Goal: Task Accomplishment & Management: Use online tool/utility

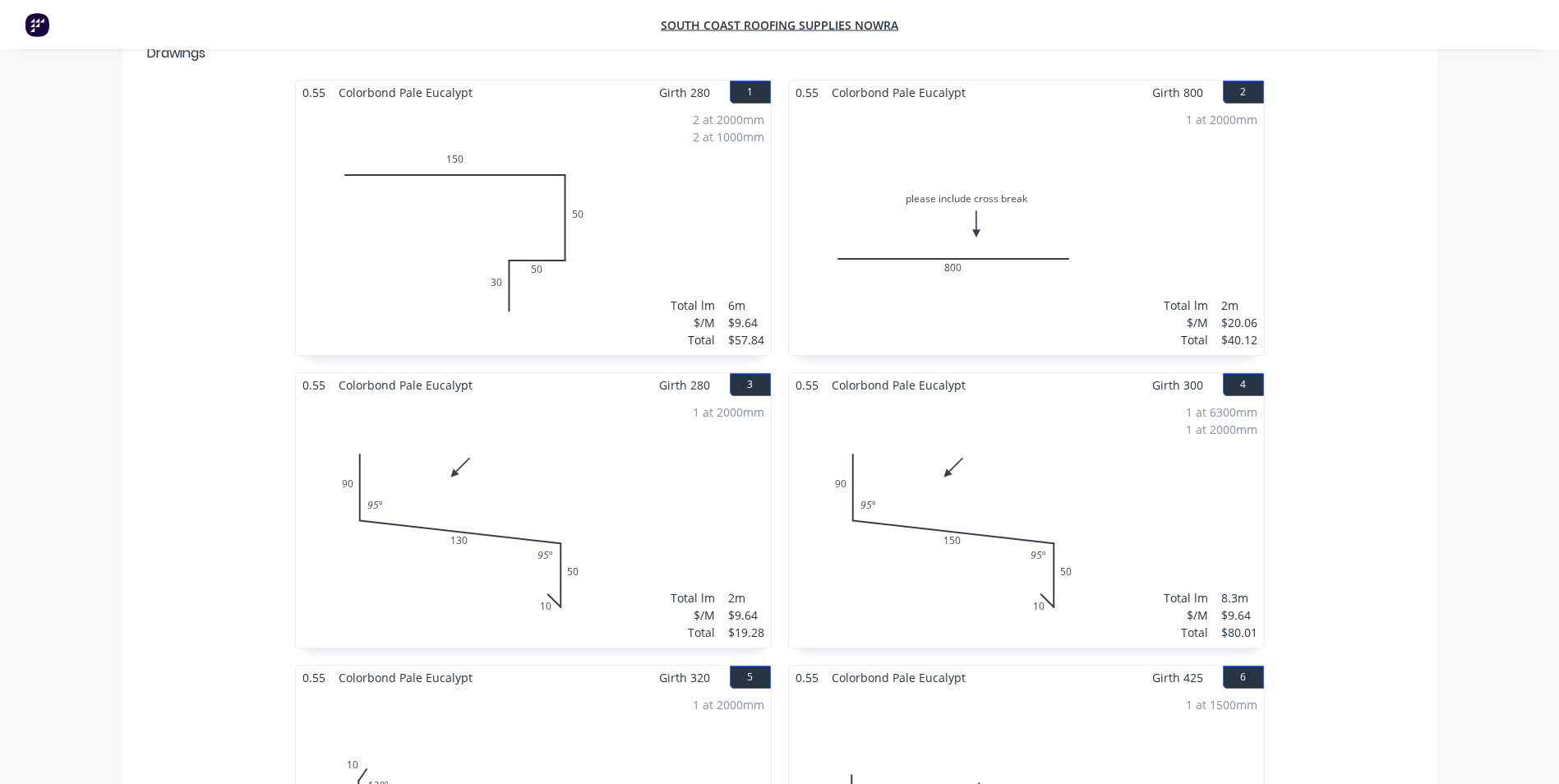
scroll to position [162, 0]
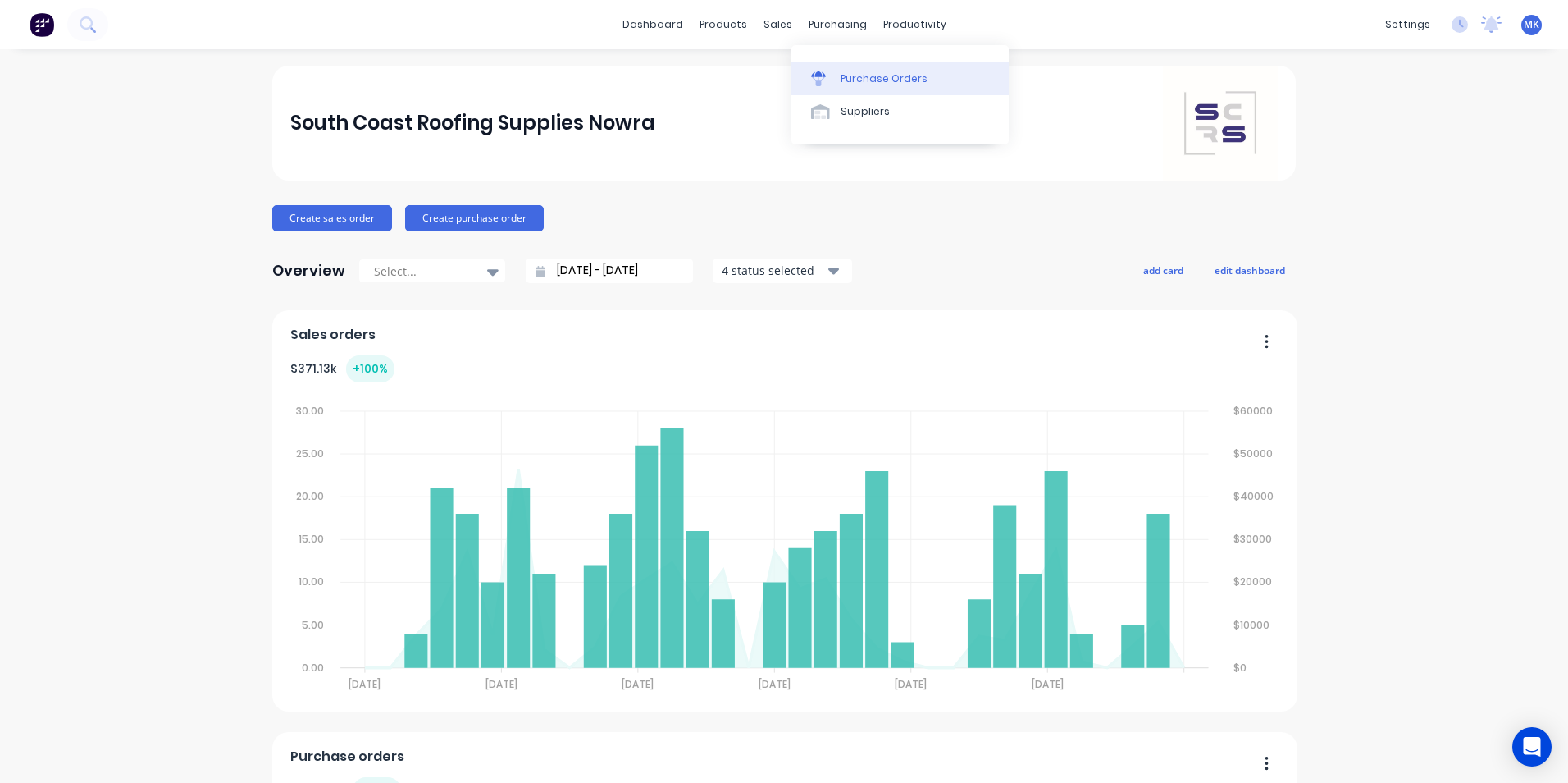
click at [845, 66] on link "Purchase Orders" at bounding box center [900, 77] width 218 height 32
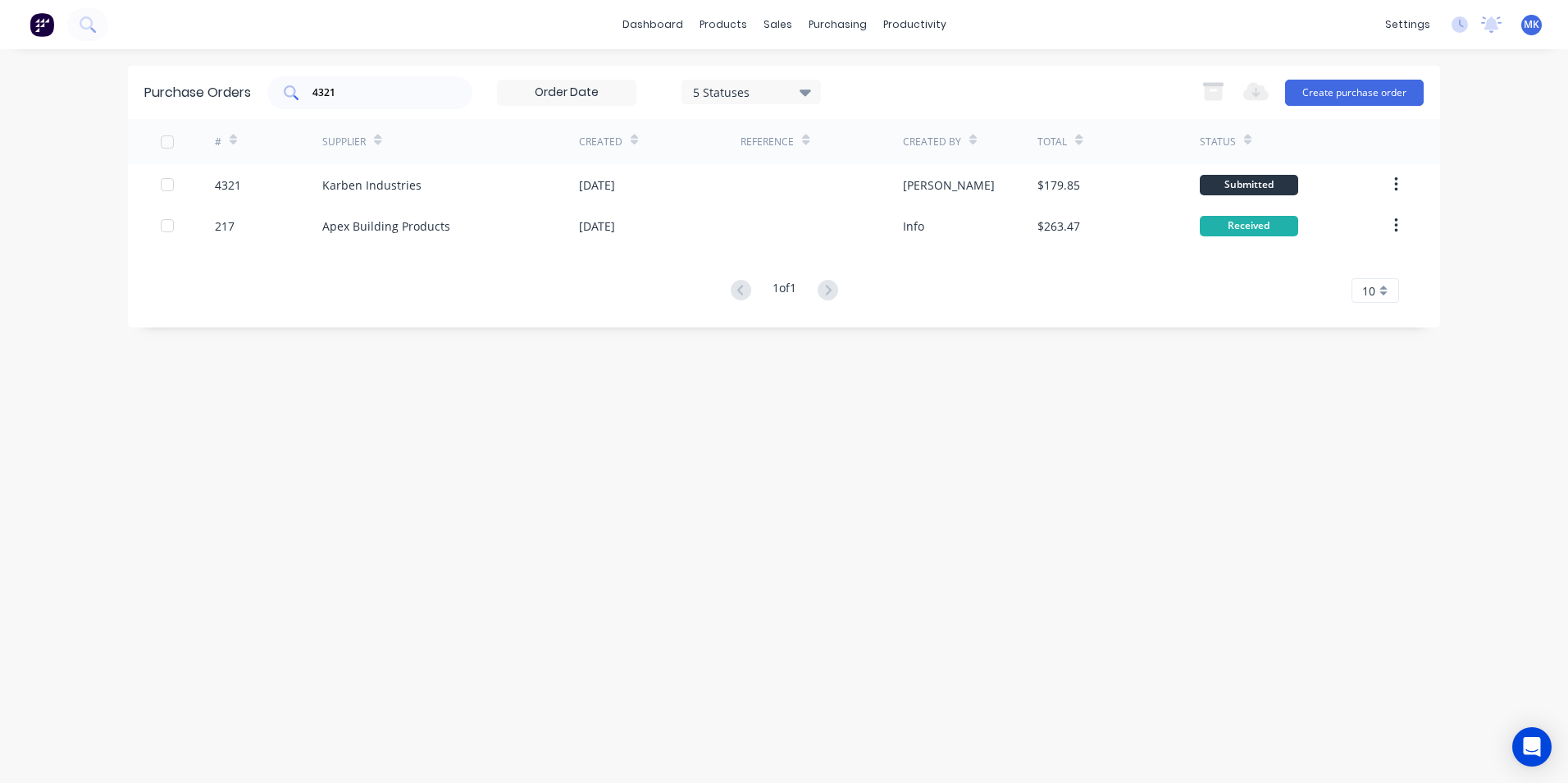
click at [425, 92] on input "4321" at bounding box center [379, 93] width 136 height 16
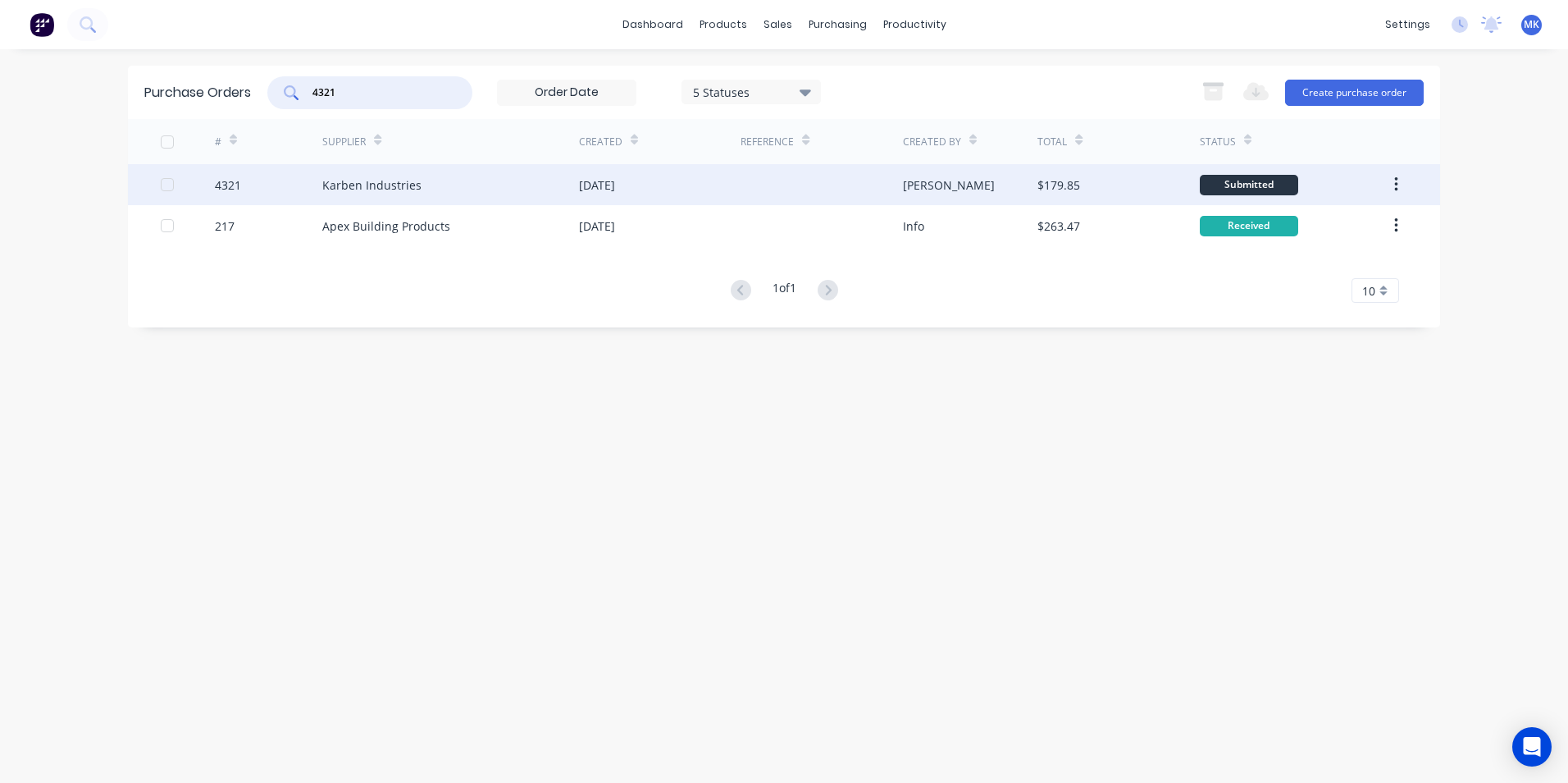
click at [784, 190] on div at bounding box center [821, 184] width 161 height 41
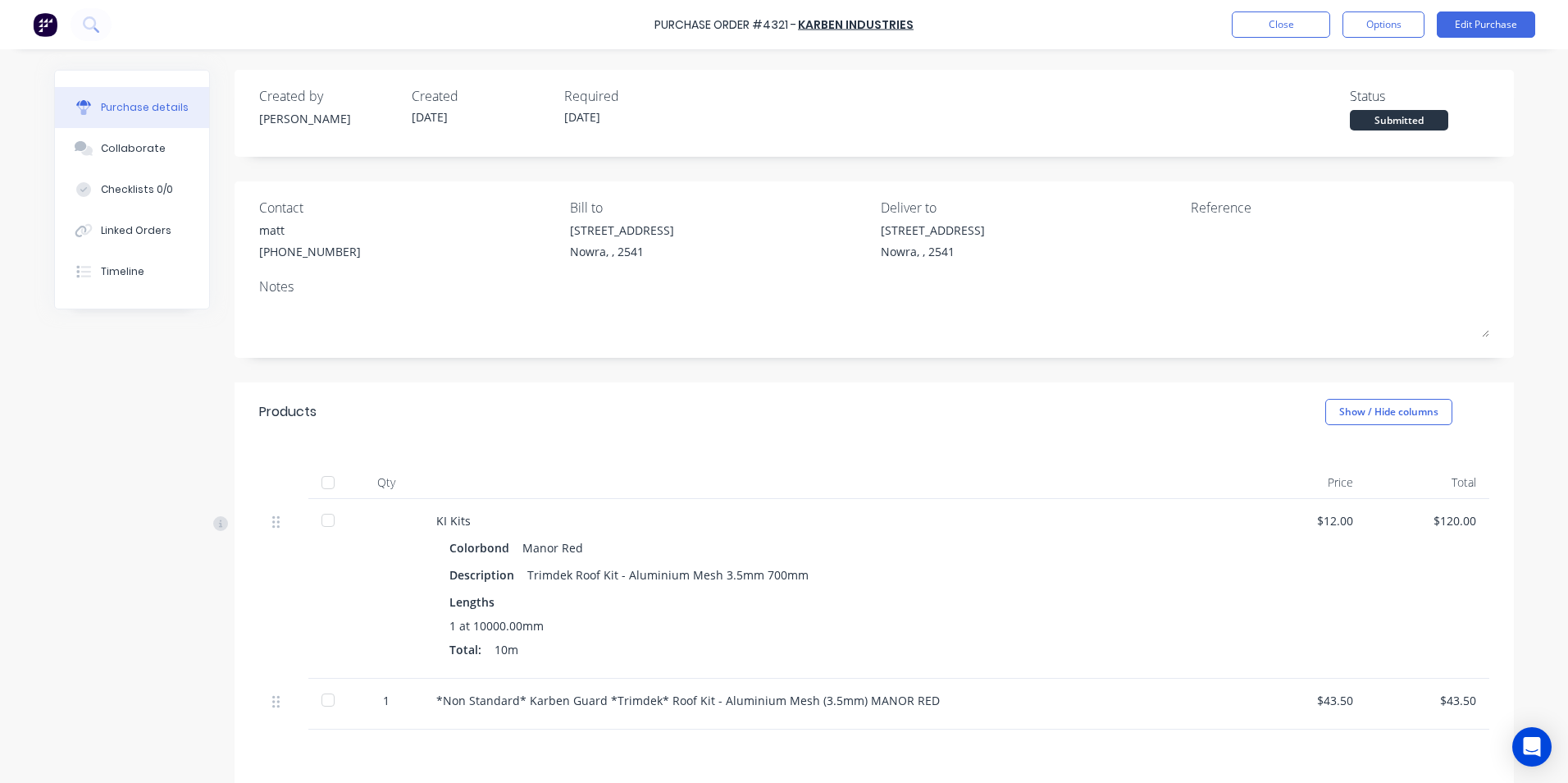
click at [326, 484] on div at bounding box center [328, 482] width 32 height 32
click at [1386, 28] on button "Options" at bounding box center [1384, 25] width 82 height 27
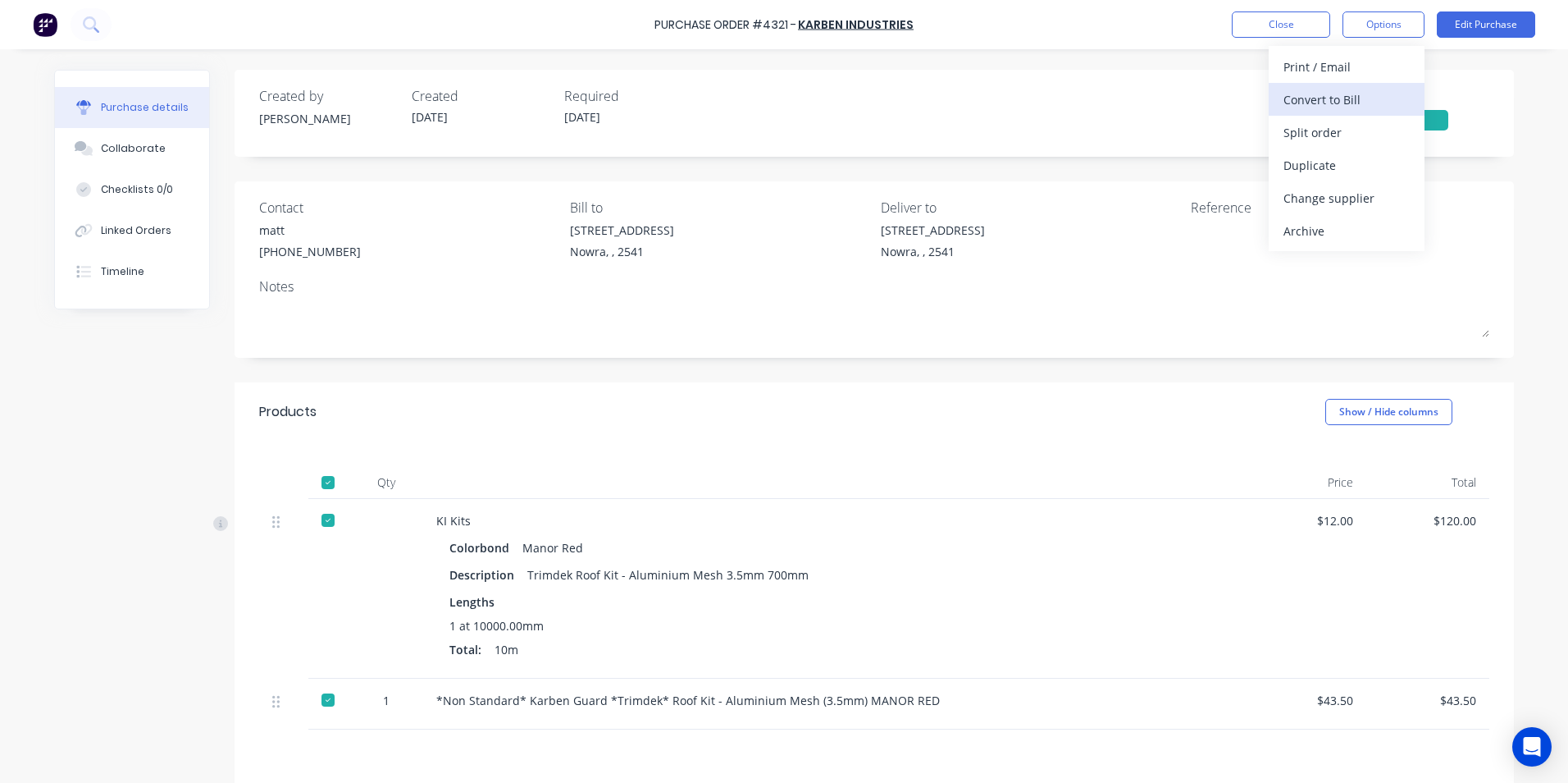
click at [1378, 100] on div "Convert to Bill" at bounding box center [1347, 99] width 126 height 24
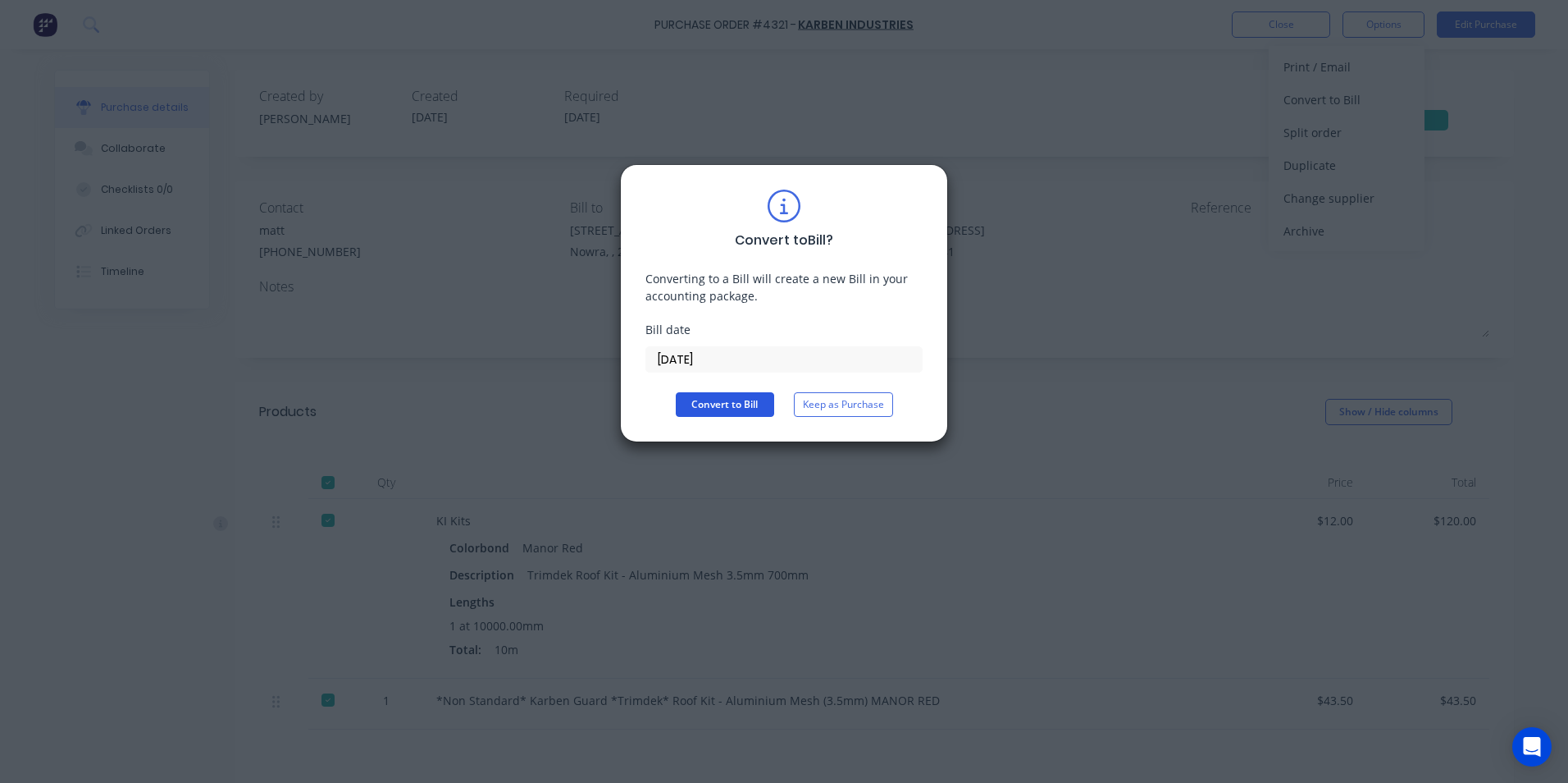
click at [743, 399] on button "Convert to Bill" at bounding box center [724, 405] width 98 height 25
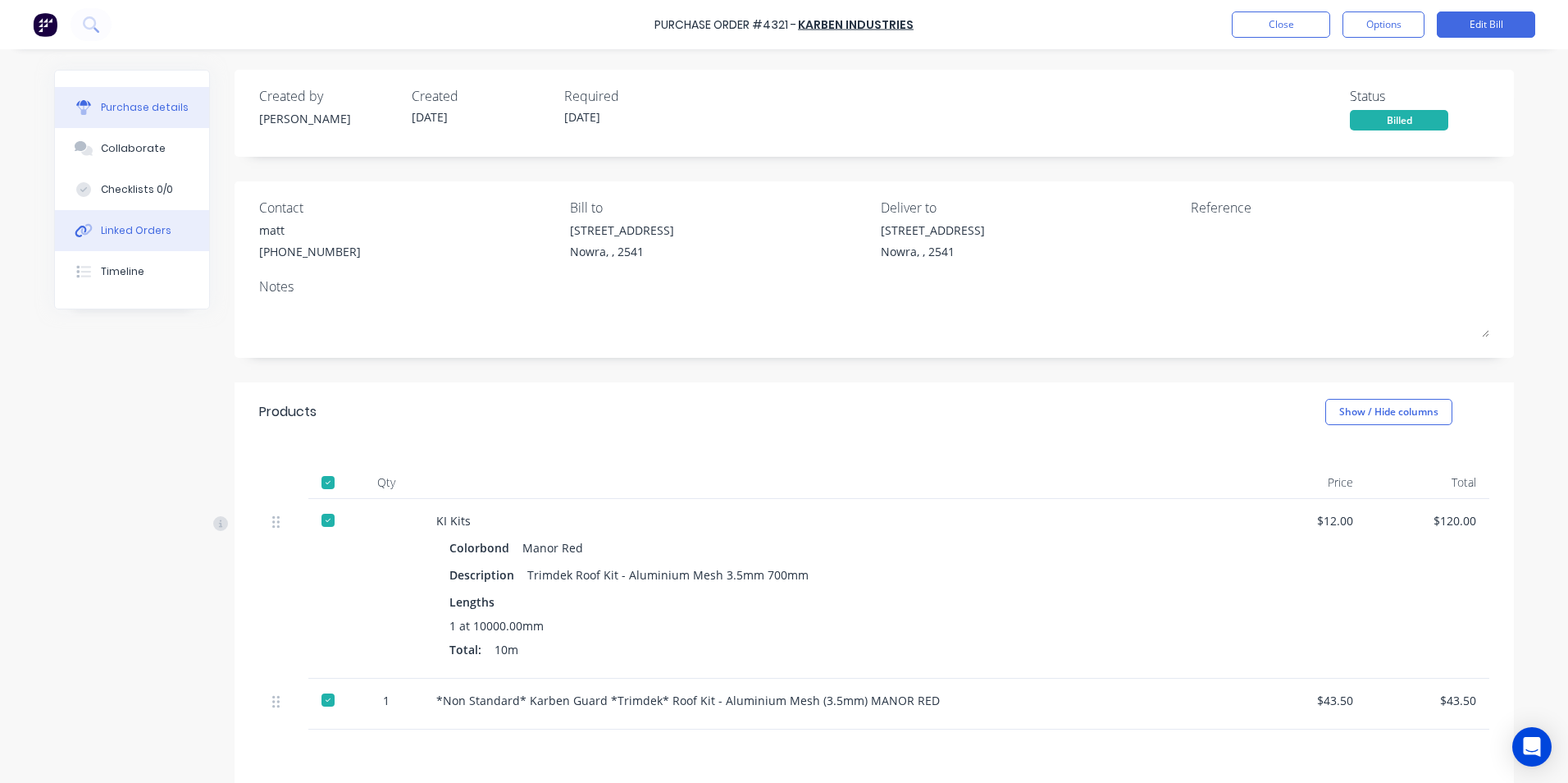
click at [157, 235] on div "Linked Orders" at bounding box center [136, 230] width 71 height 14
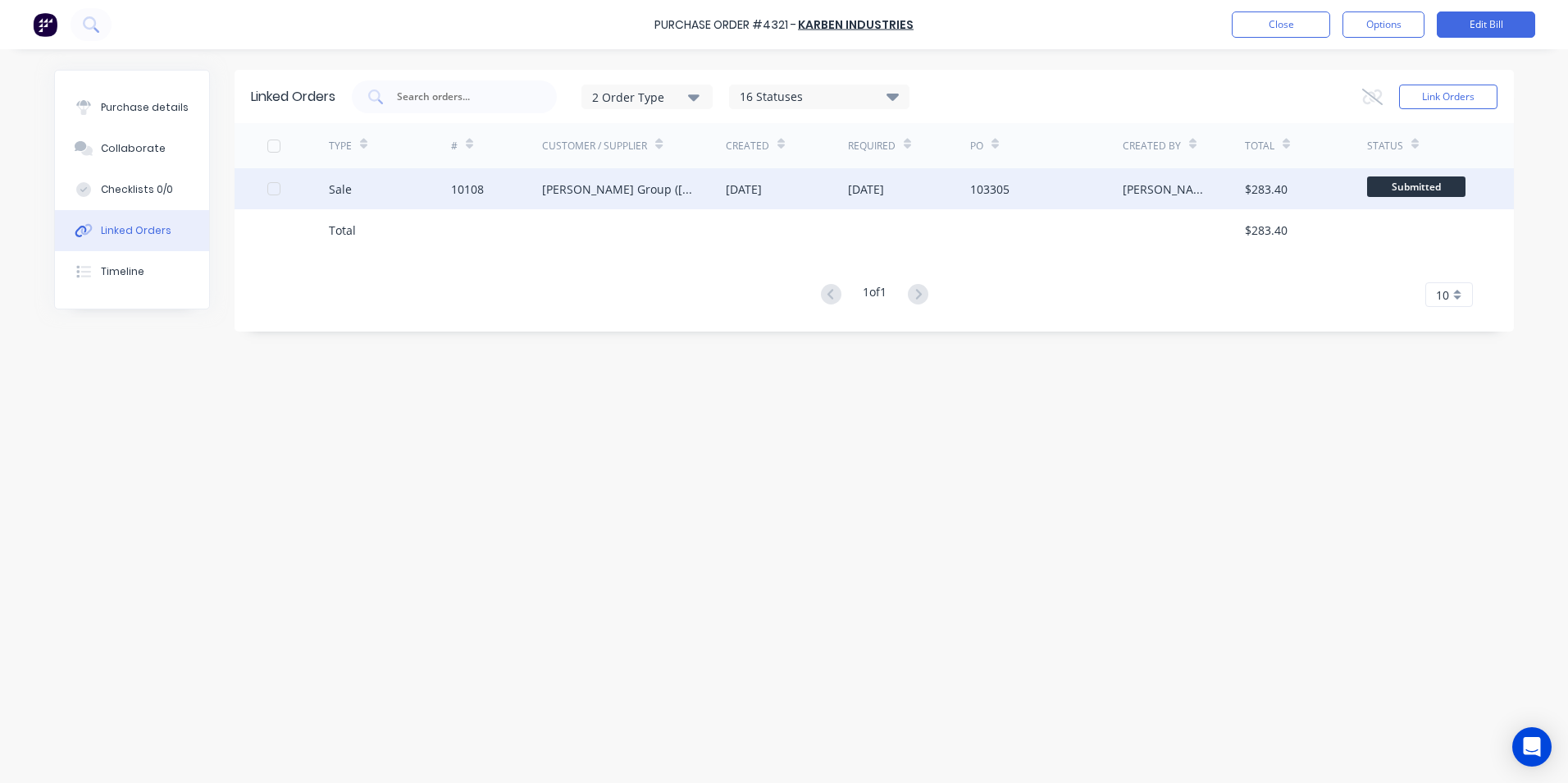
click at [884, 193] on div "17 Oct 2025" at bounding box center [867, 189] width 36 height 17
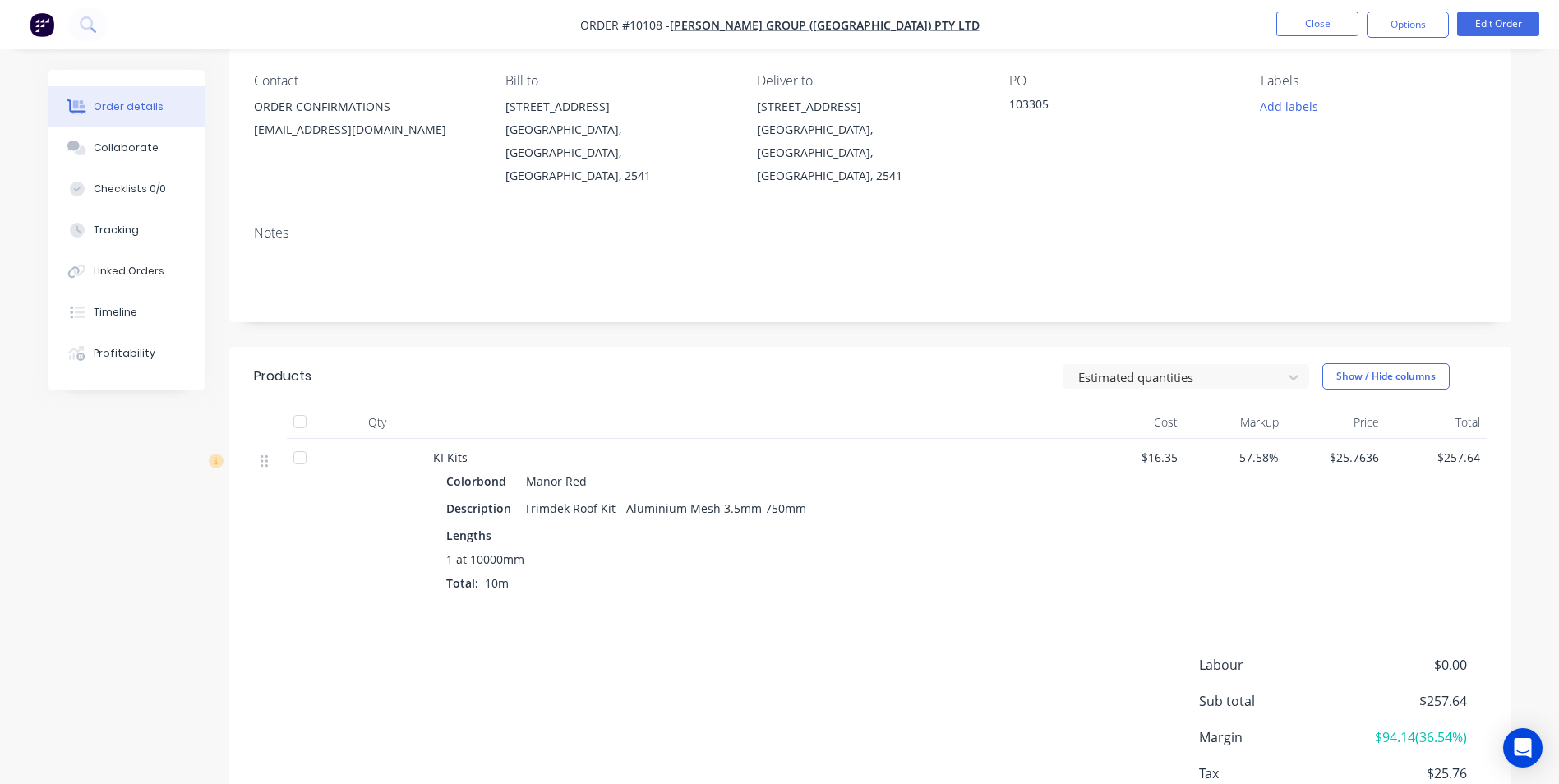
scroll to position [221, 0]
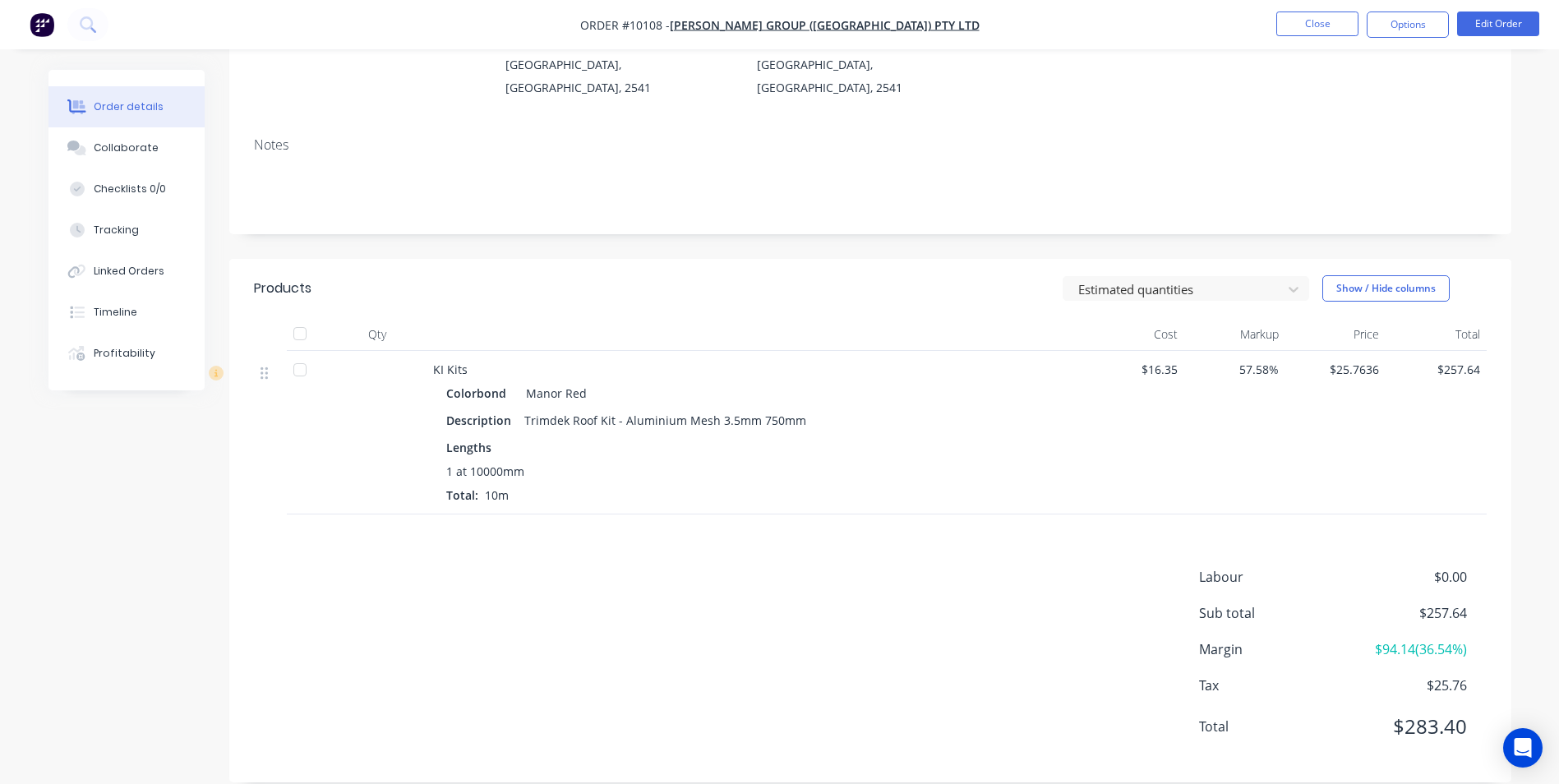
click at [1312, 6] on nav "Order #10108 - Parrish Group (NSW) Pty Ltd Close Options Edit Order" at bounding box center [780, 25] width 1559 height 50
click at [1312, 28] on button "Close" at bounding box center [1318, 24] width 82 height 25
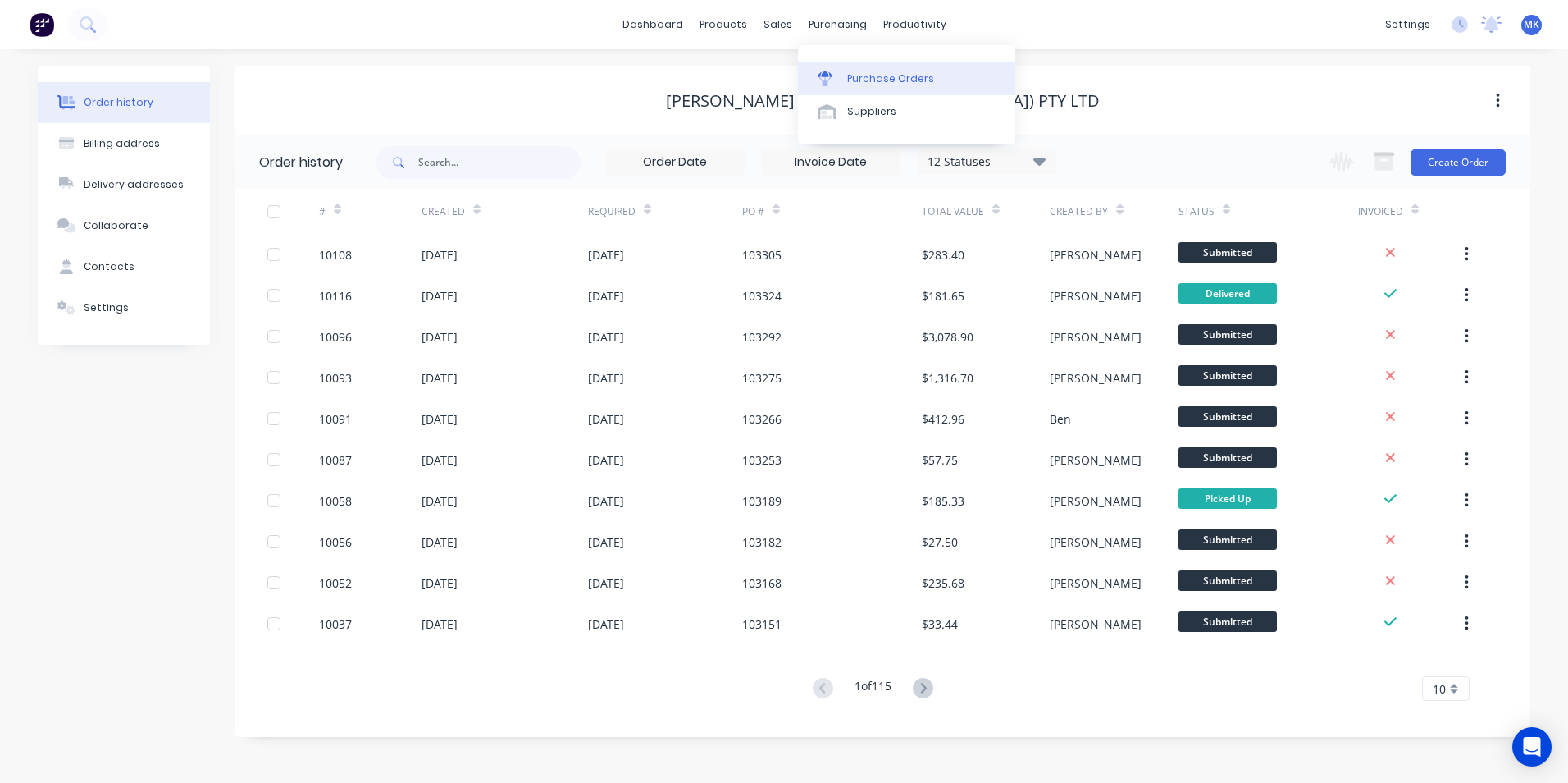
click at [862, 77] on div "Purchase Orders" at bounding box center [890, 78] width 87 height 14
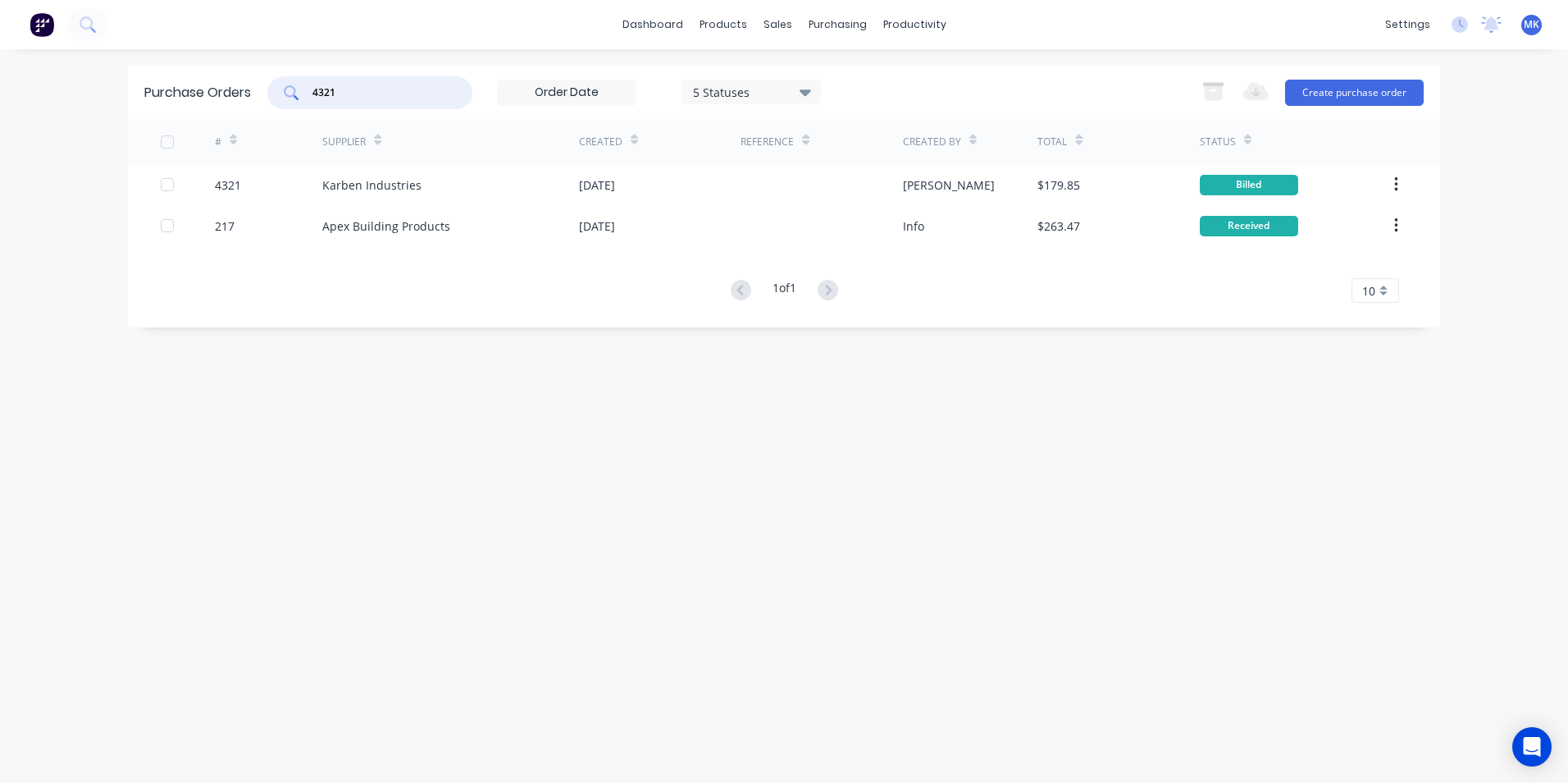
click at [411, 91] on input "4321" at bounding box center [379, 93] width 136 height 16
type input "4310"
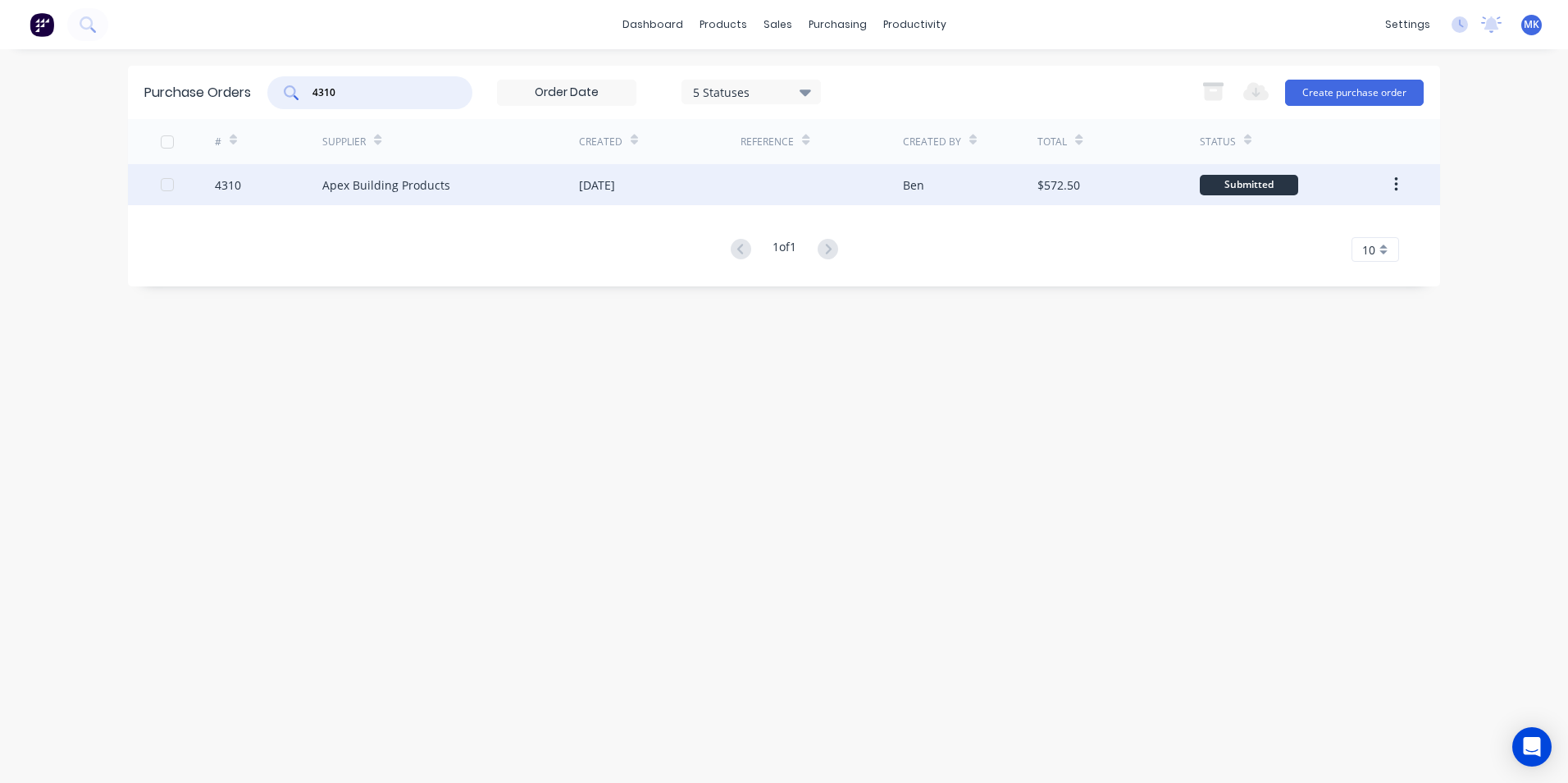
click at [1091, 185] on div "$572.50" at bounding box center [1118, 184] width 161 height 41
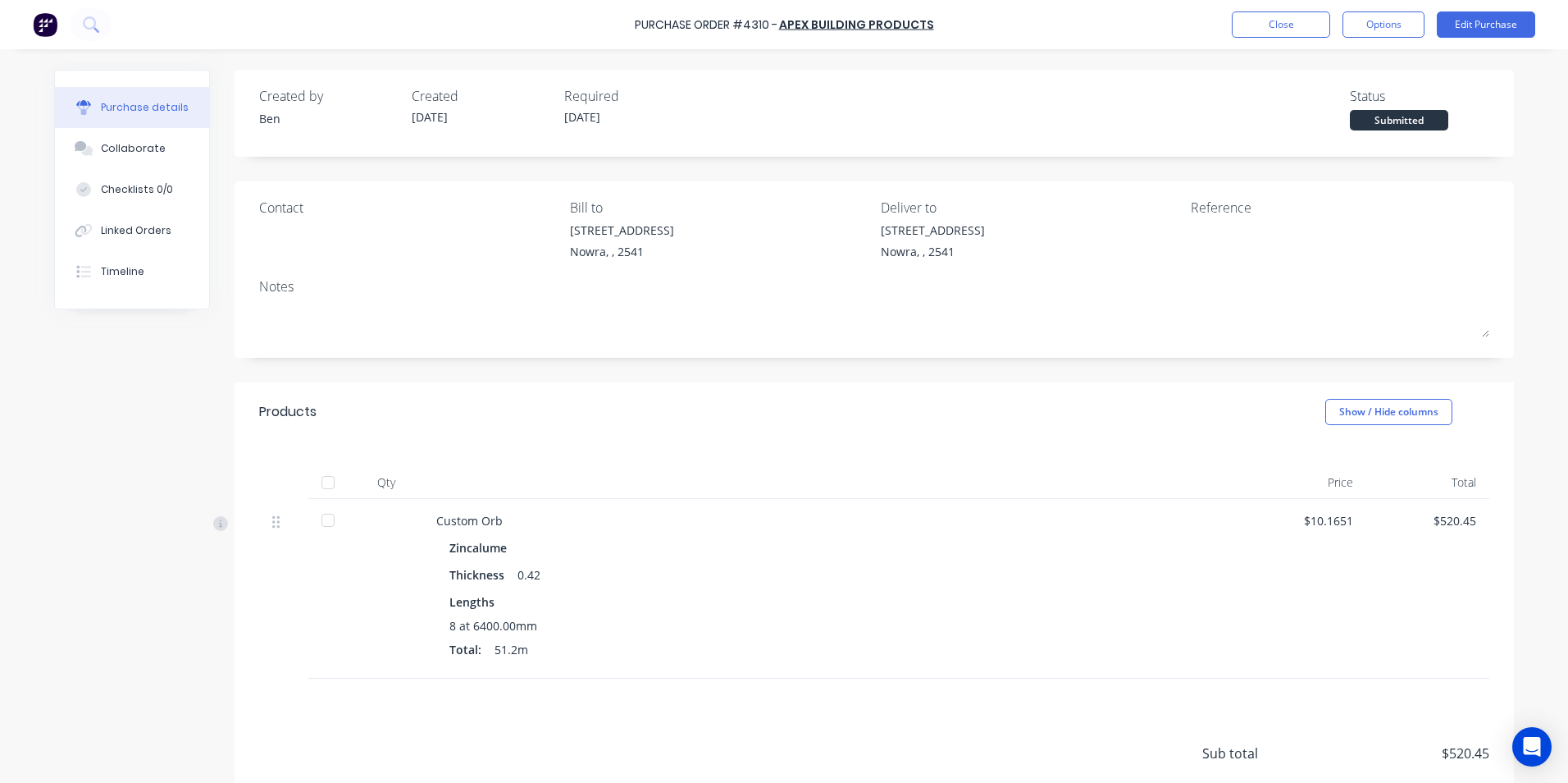
click at [324, 490] on div at bounding box center [328, 482] width 32 height 32
click at [1385, 27] on button "Options" at bounding box center [1384, 25] width 82 height 27
click at [1371, 101] on div "Convert to Bill" at bounding box center [1347, 99] width 126 height 24
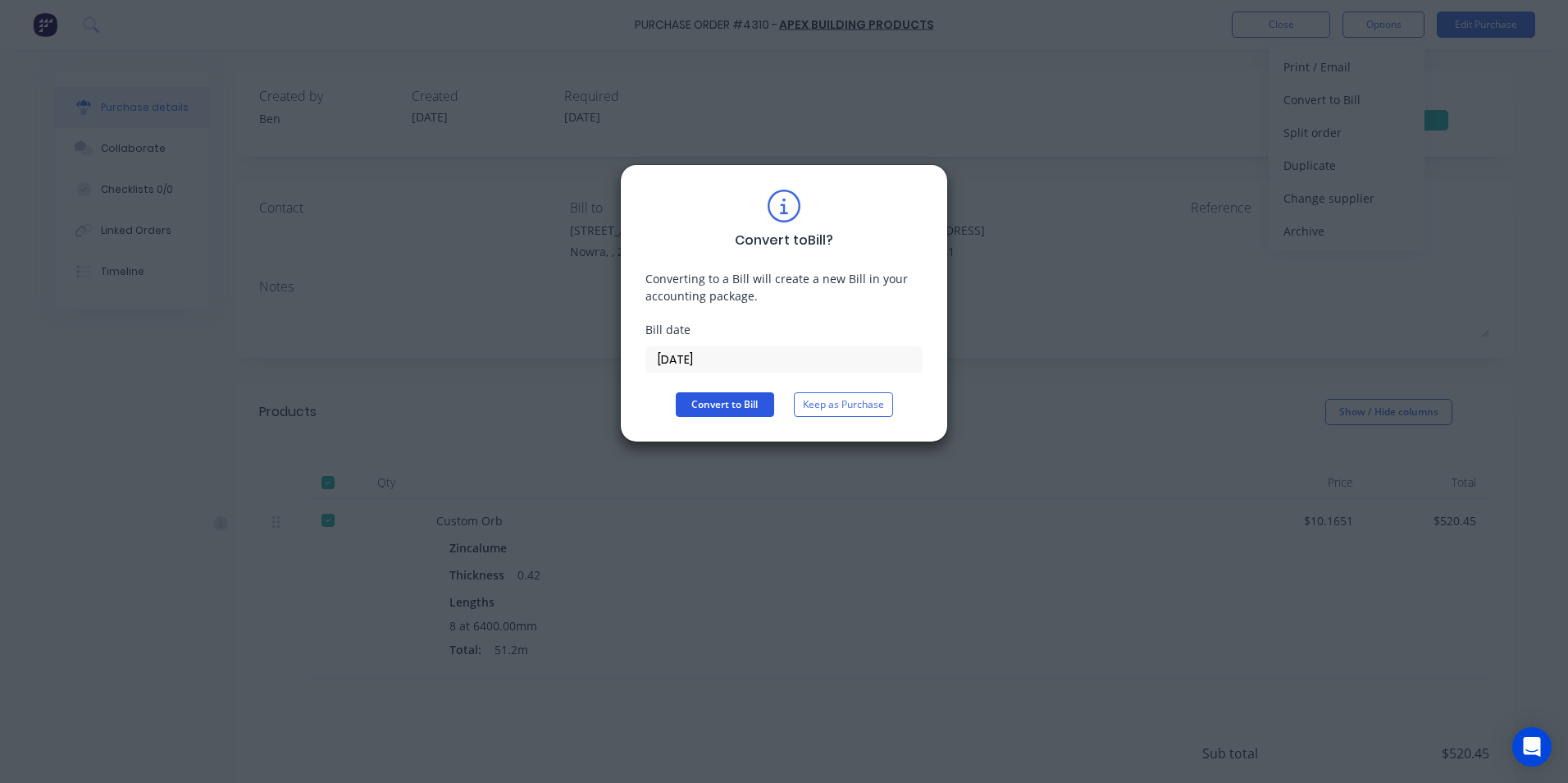
click at [692, 402] on button "Convert to Bill" at bounding box center [724, 405] width 98 height 25
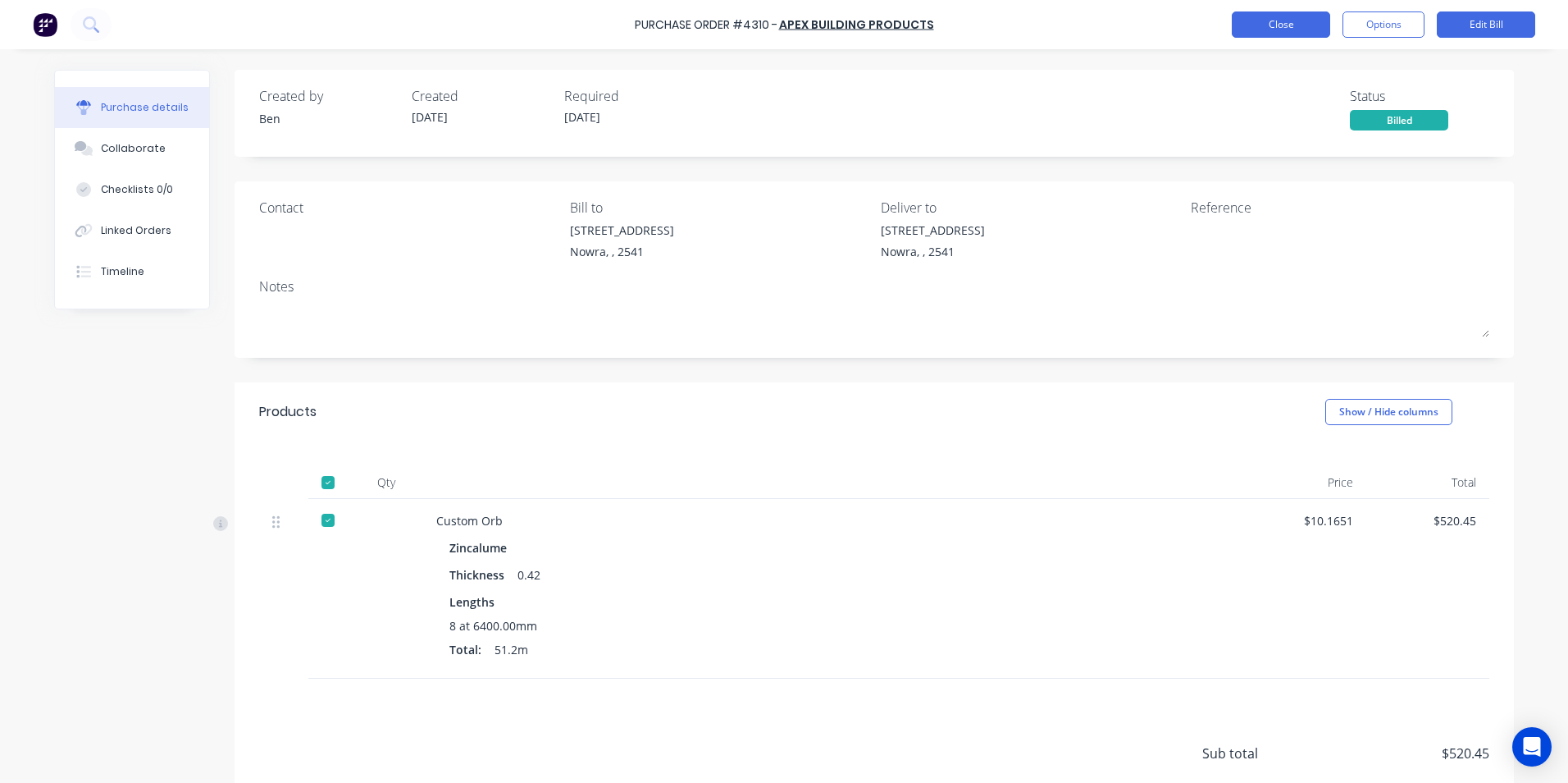
click at [1302, 31] on button "Close" at bounding box center [1281, 25] width 98 height 27
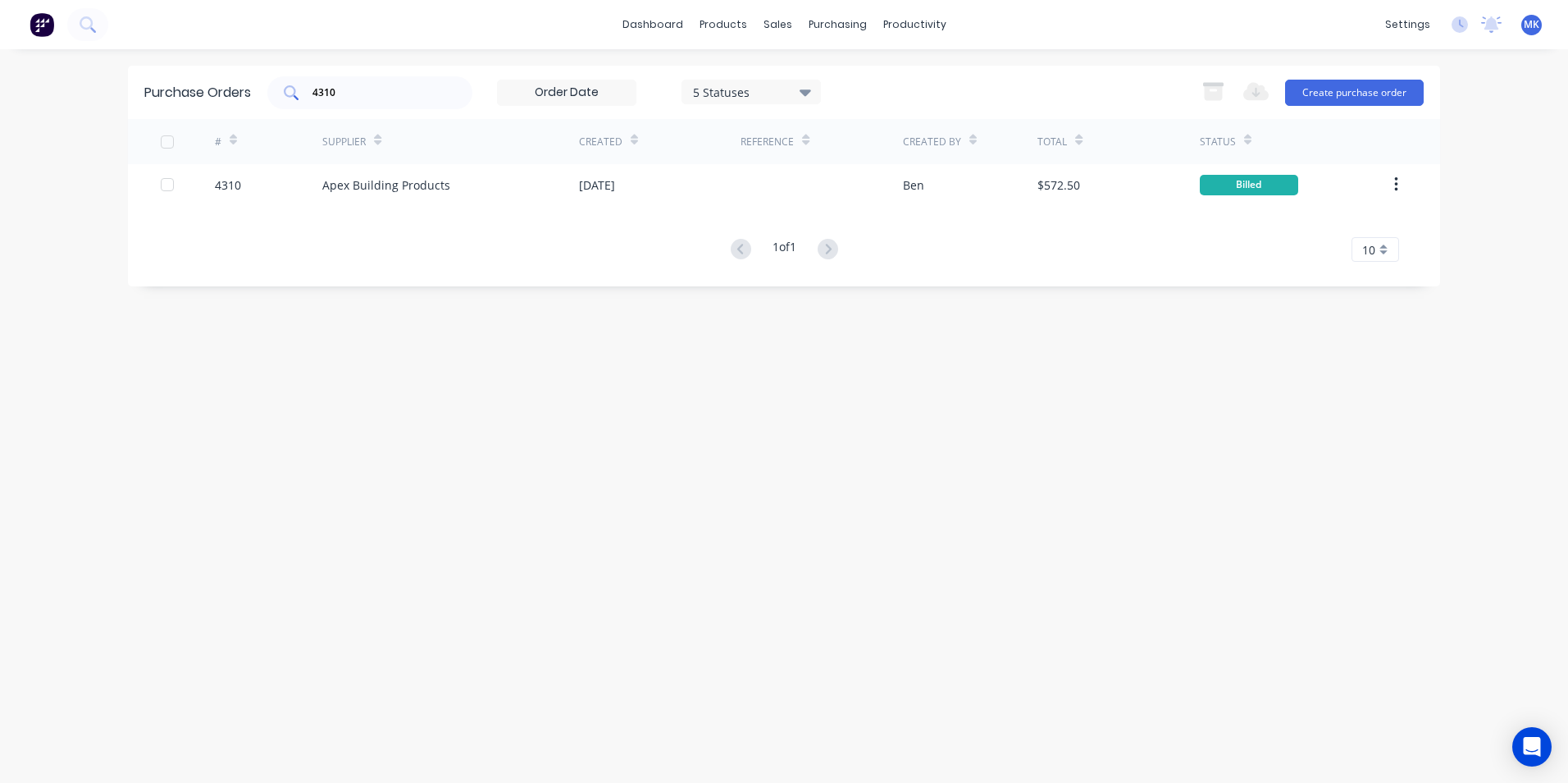
click at [392, 98] on input "4310" at bounding box center [379, 93] width 136 height 16
type input "4307"
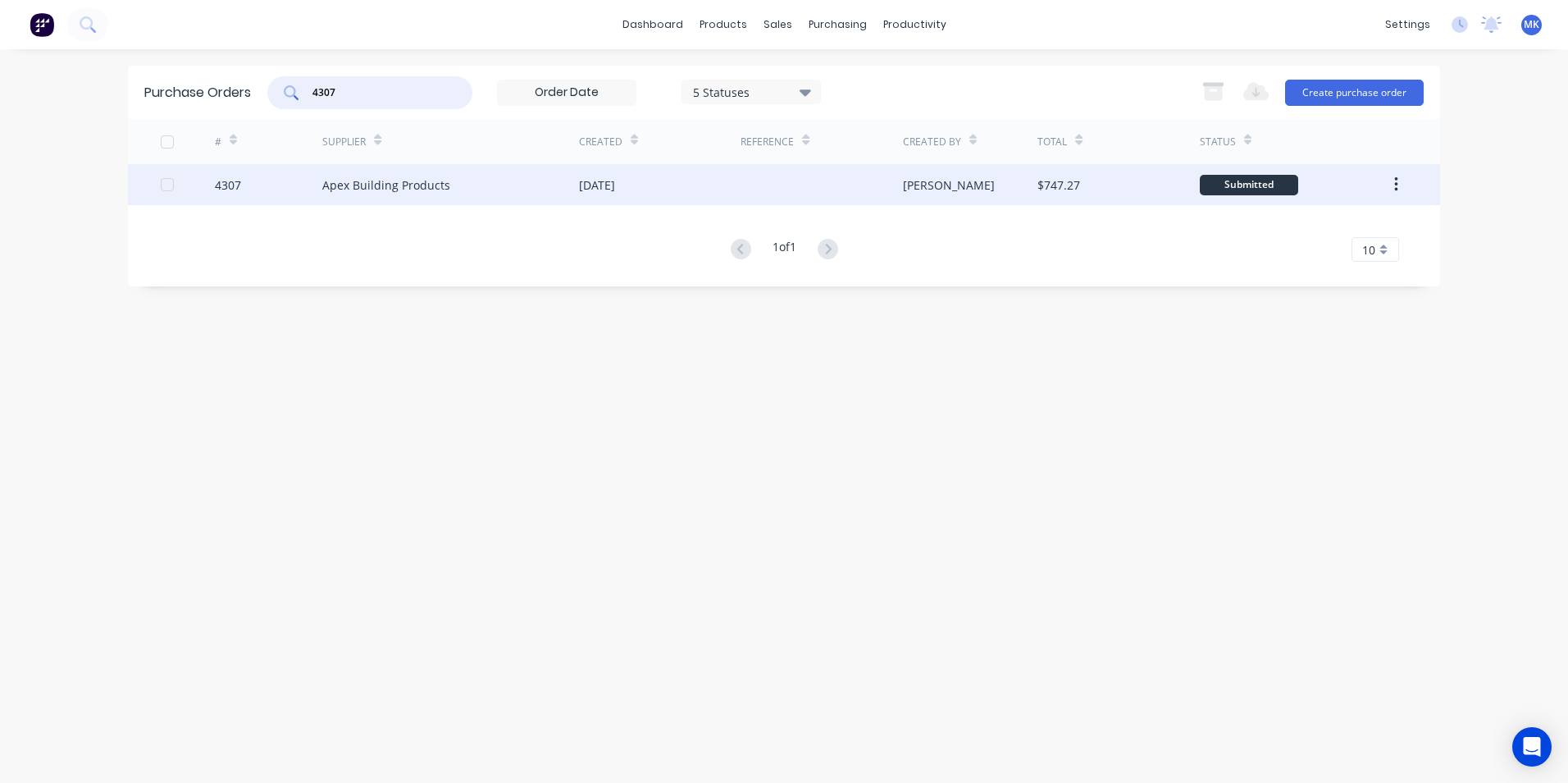
click at [990, 187] on div "Matt" at bounding box center [971, 184] width 136 height 41
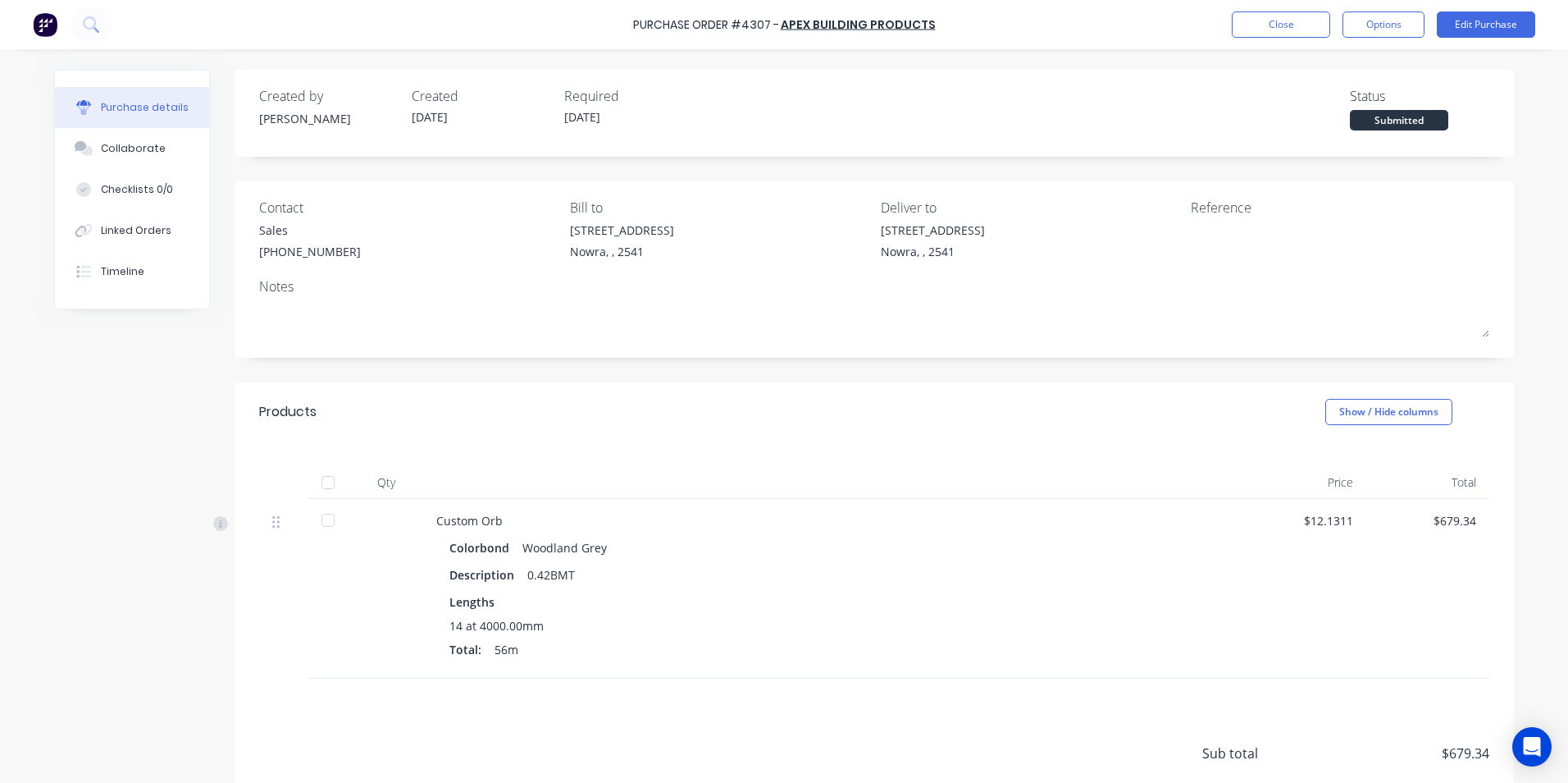
click at [324, 487] on div at bounding box center [328, 482] width 32 height 32
click at [1411, 27] on button "Options" at bounding box center [1384, 25] width 82 height 27
click at [1341, 110] on div "Convert to Bill" at bounding box center [1347, 99] width 126 height 24
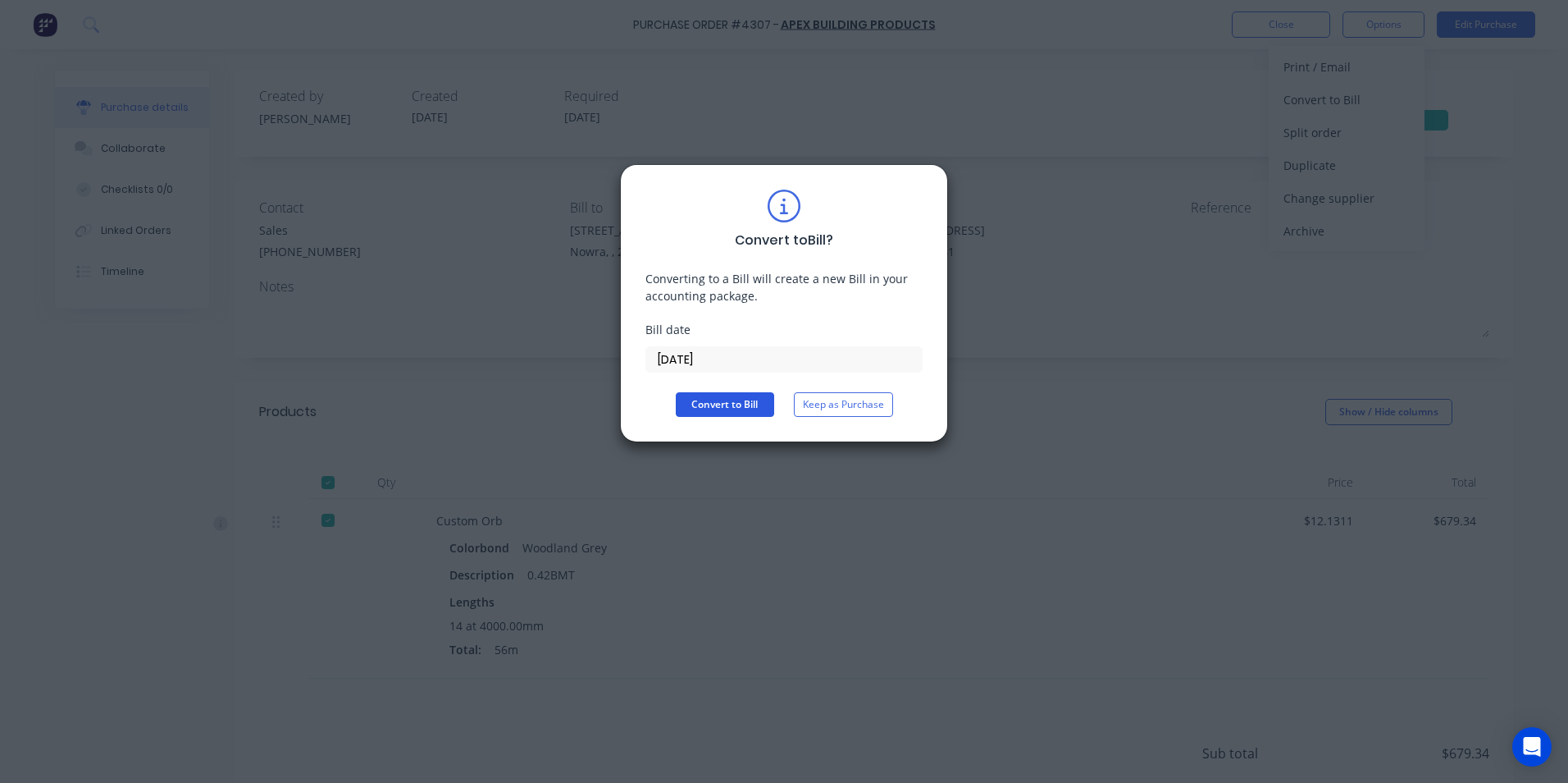
click at [716, 409] on button "Convert to Bill" at bounding box center [724, 405] width 98 height 25
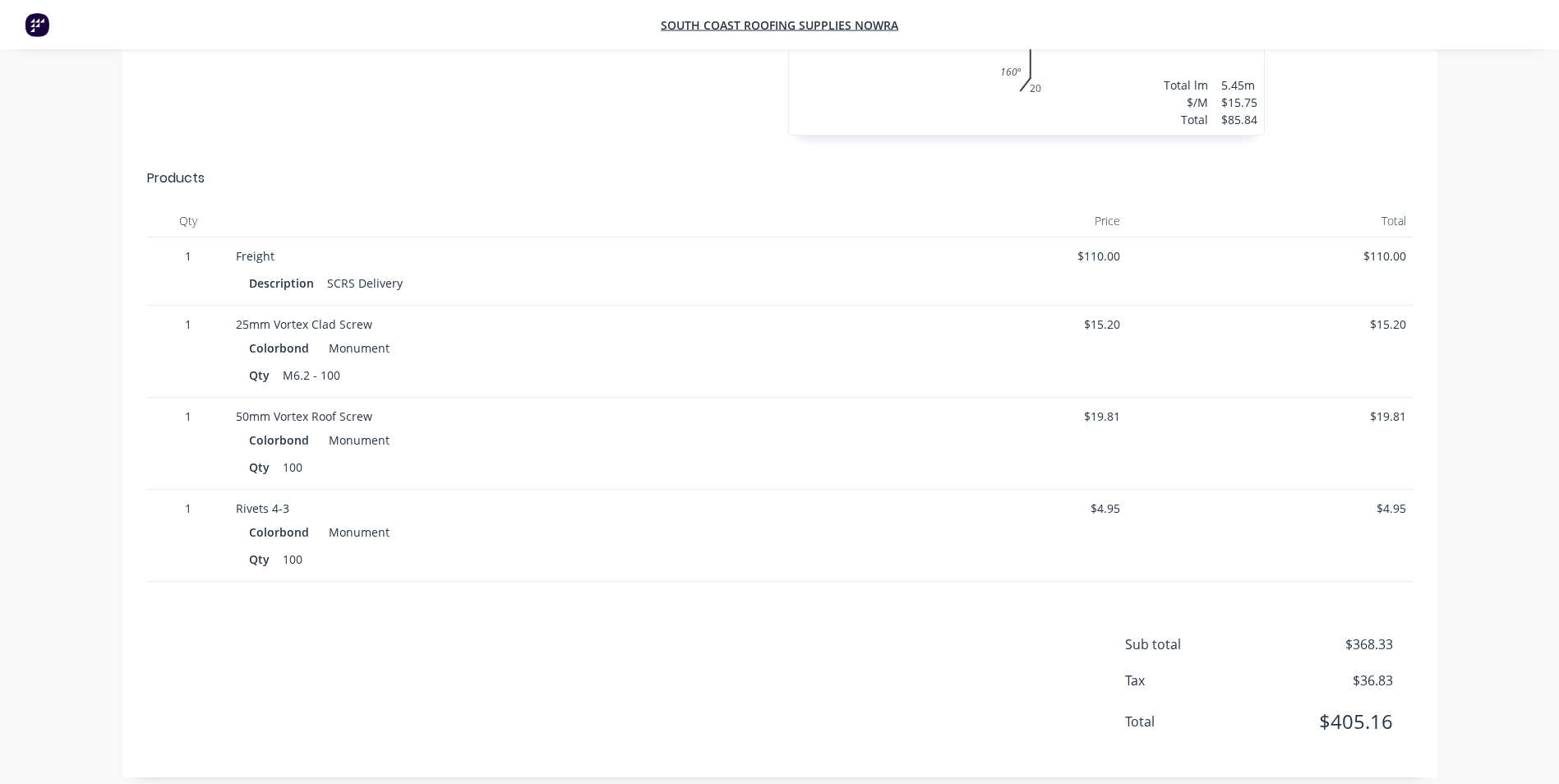
scroll to position [658, 0]
